Goal: Task Accomplishment & Management: Manage account settings

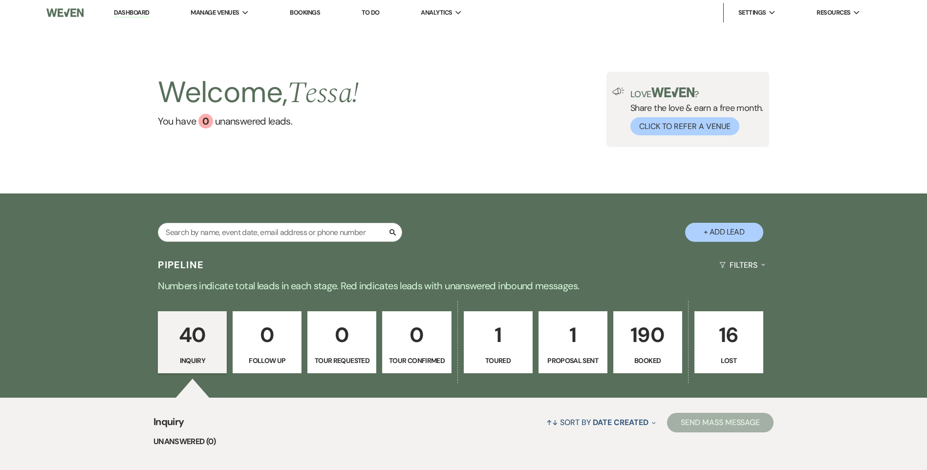
click at [254, 234] on input "text" at bounding box center [280, 232] width 244 height 19
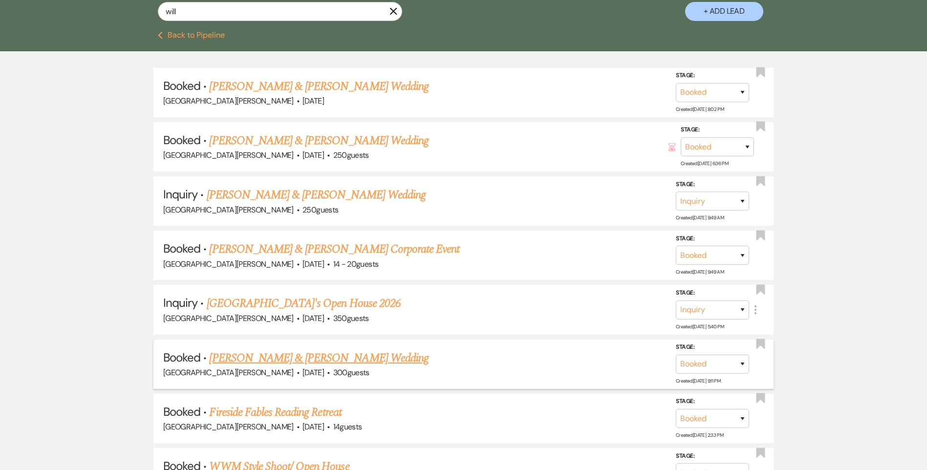
scroll to position [244, 0]
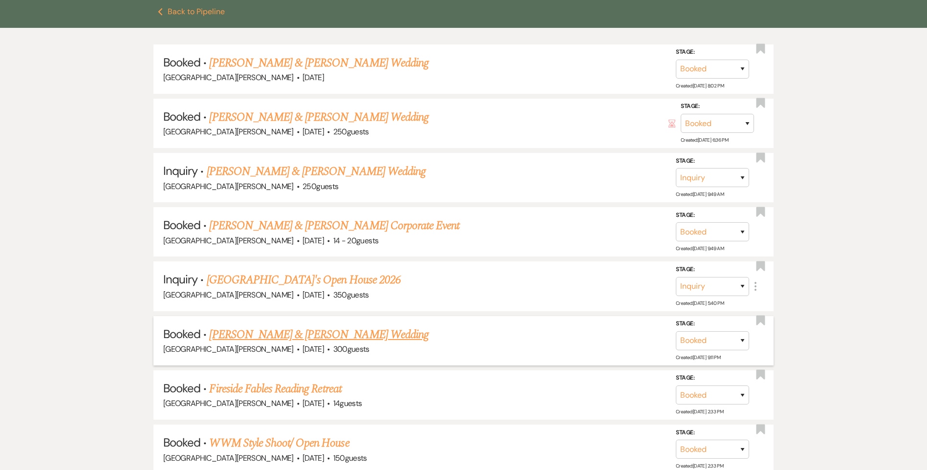
type input "will"
click at [267, 331] on link "[PERSON_NAME] & [PERSON_NAME] Wedding" at bounding box center [318, 335] width 219 height 18
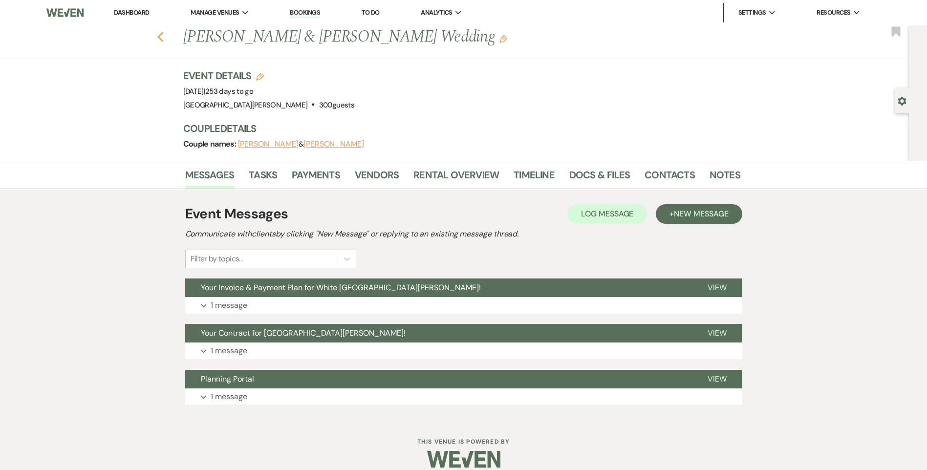
click at [164, 38] on icon "Previous" at bounding box center [160, 37] width 7 height 12
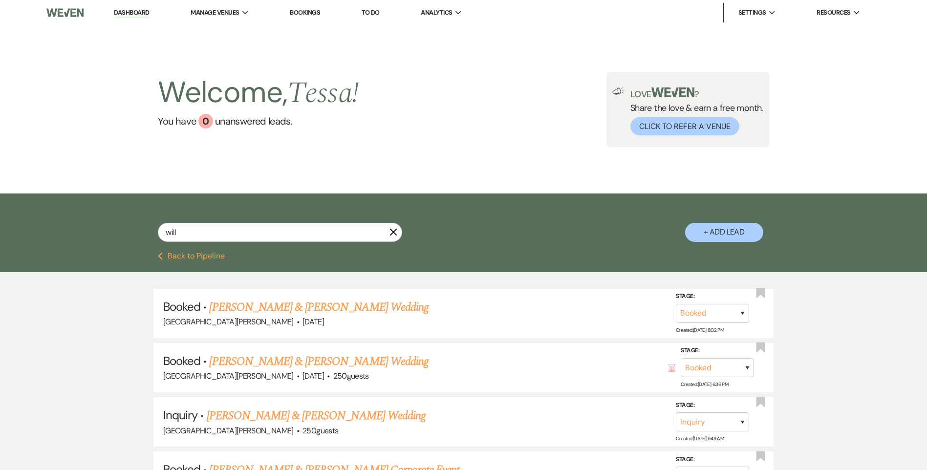
click at [393, 233] on icon "X" at bounding box center [393, 232] width 8 height 8
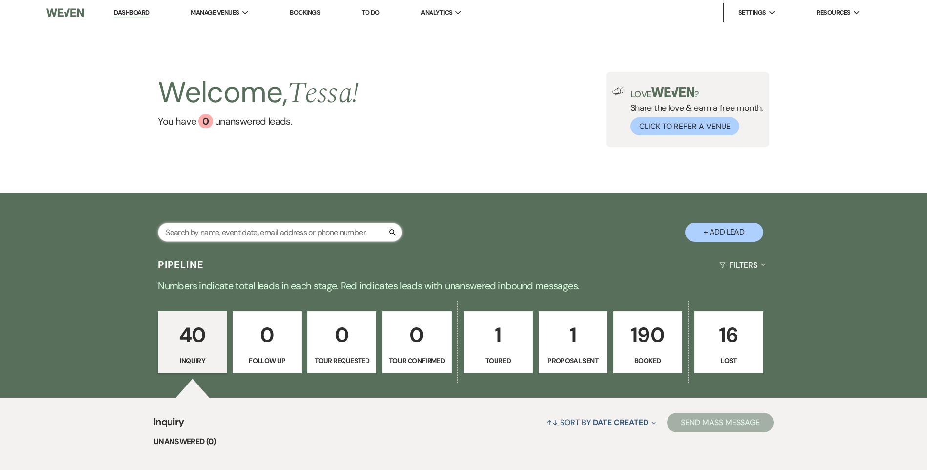
click at [260, 233] on input "text" at bounding box center [280, 232] width 244 height 19
type input "eg"
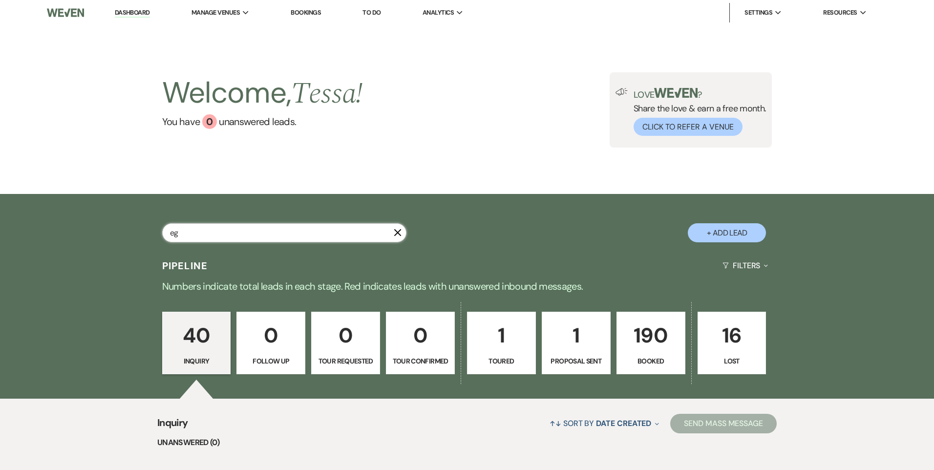
select select "8"
select select "4"
select select "8"
select select "1"
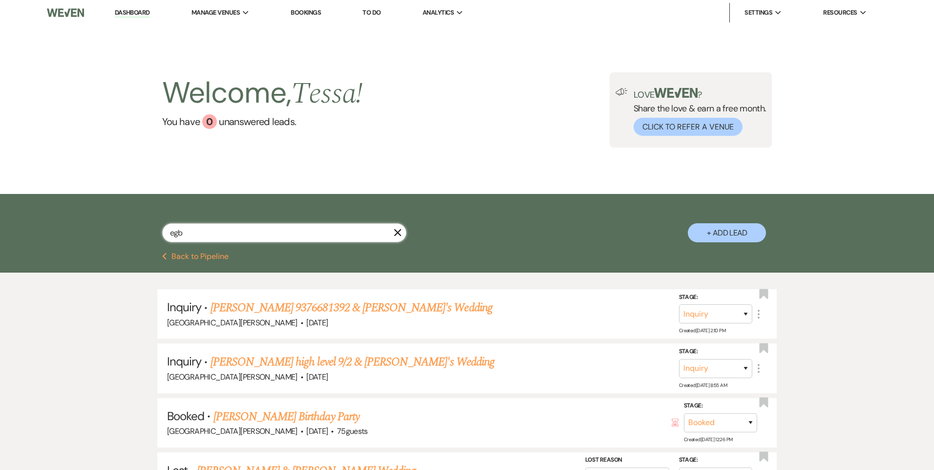
type input "egbe"
select select "8"
select select "4"
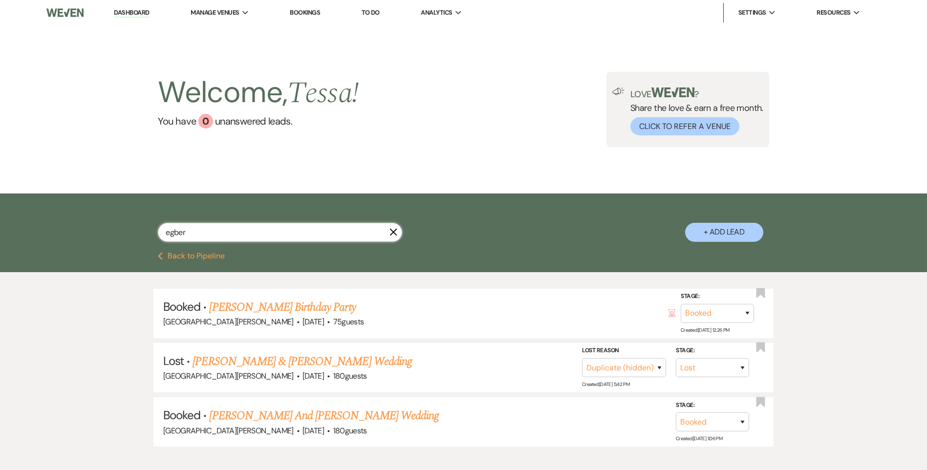
type input "[PERSON_NAME]"
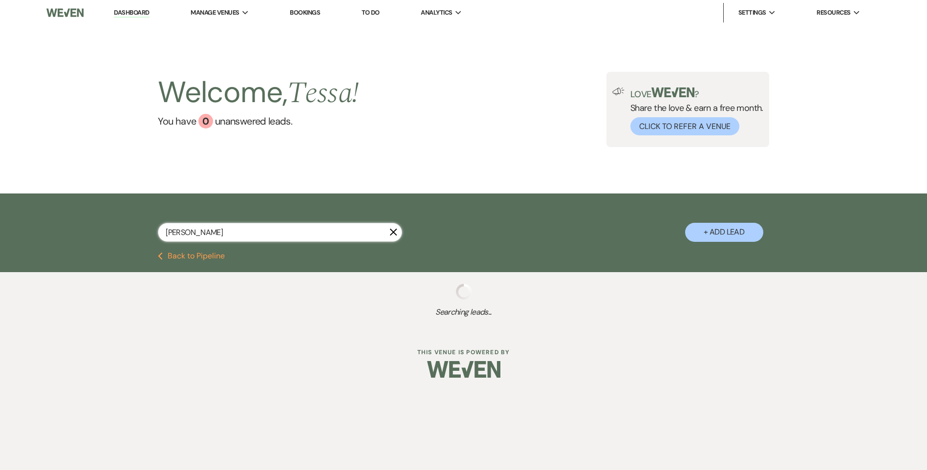
select select "8"
select select "4"
